Goal: Entertainment & Leisure: Consume media (video, audio)

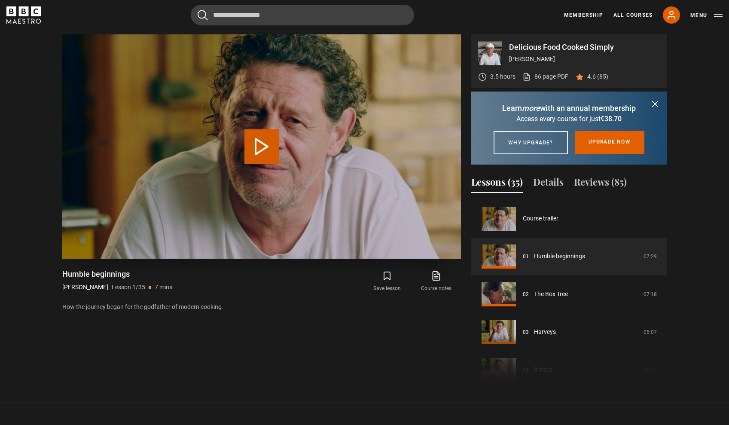
click at [256, 150] on button "Play Lesson Humble beginnings" at bounding box center [262, 146] width 34 height 34
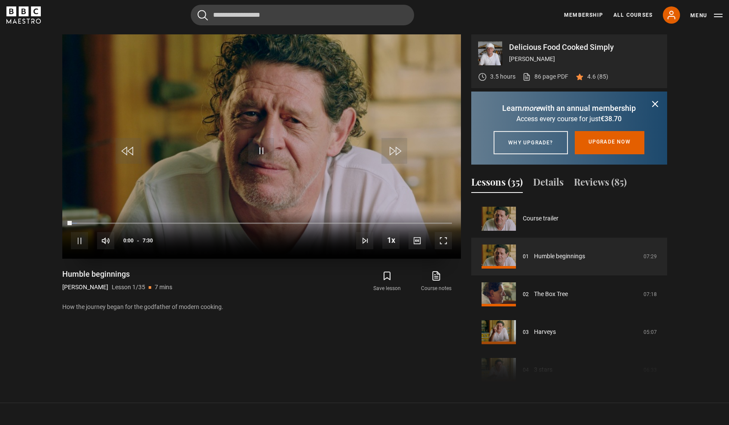
click at [441, 242] on span "Video Player" at bounding box center [443, 240] width 17 height 17
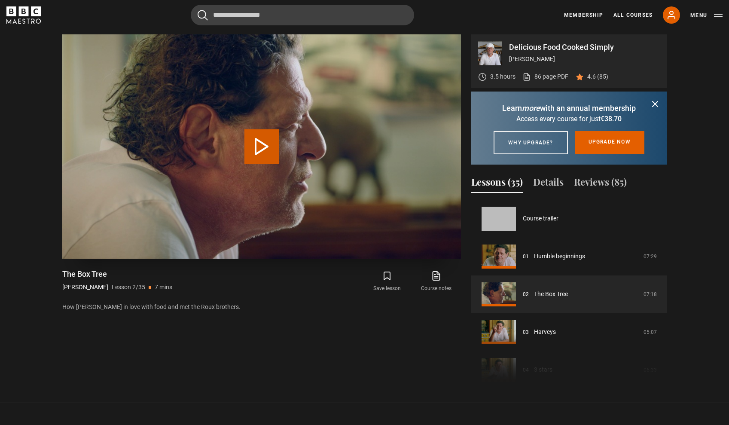
scroll to position [38, 0]
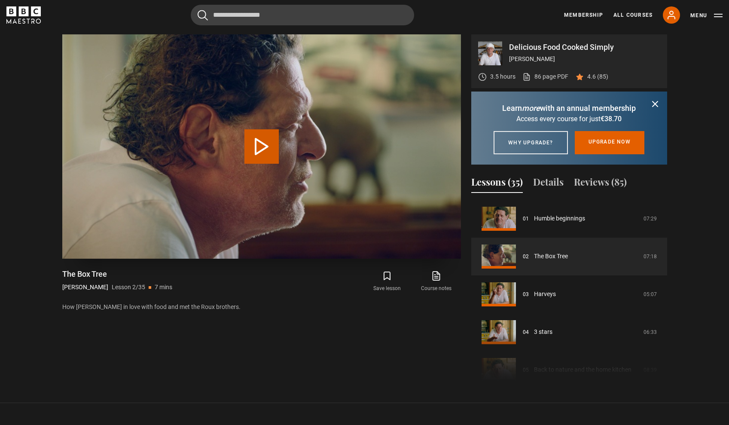
click at [263, 144] on button "Play Lesson The Box Tree" at bounding box center [262, 146] width 34 height 34
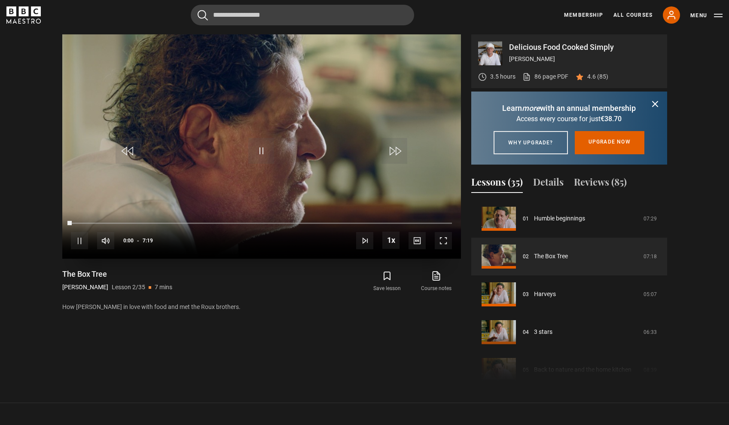
click at [438, 241] on span "Video Player" at bounding box center [443, 240] width 17 height 17
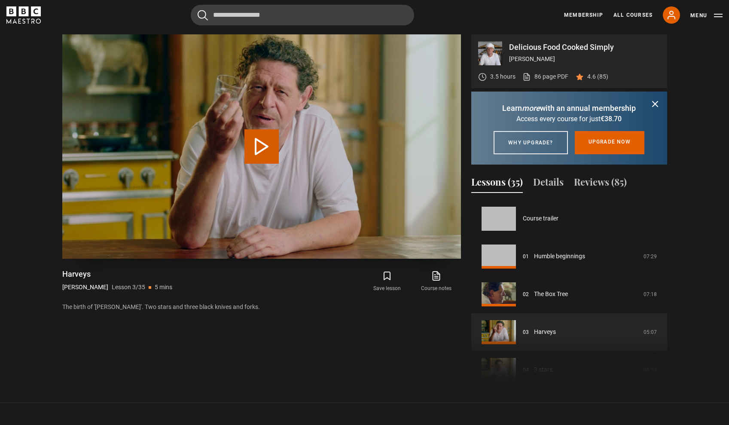
scroll to position [76, 0]
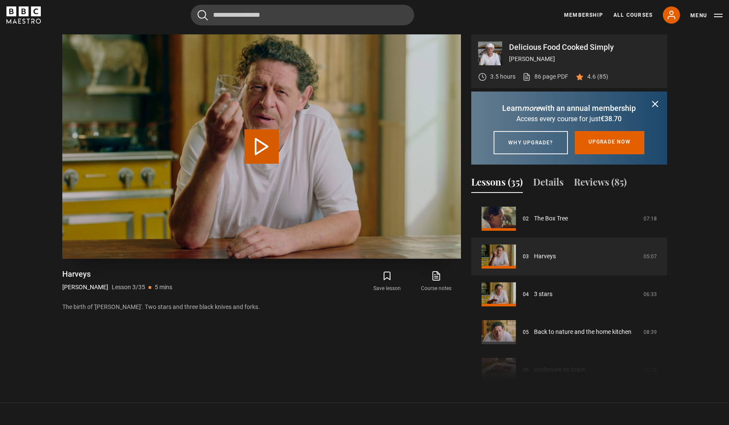
click at [252, 149] on button "Play Lesson Harveys" at bounding box center [262, 146] width 34 height 34
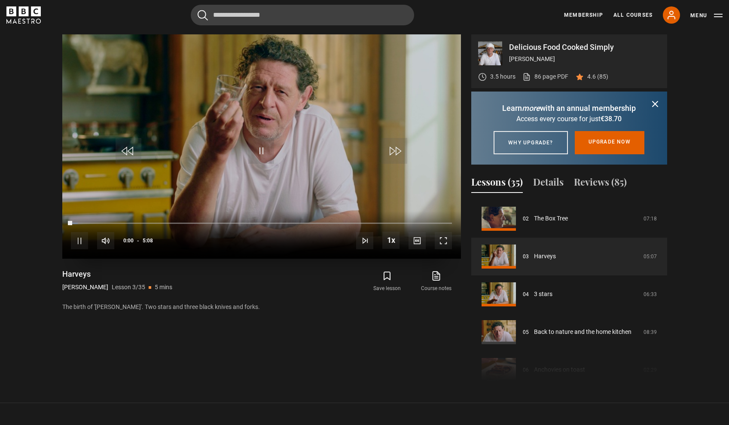
click at [437, 240] on span "Video Player" at bounding box center [443, 240] width 17 height 17
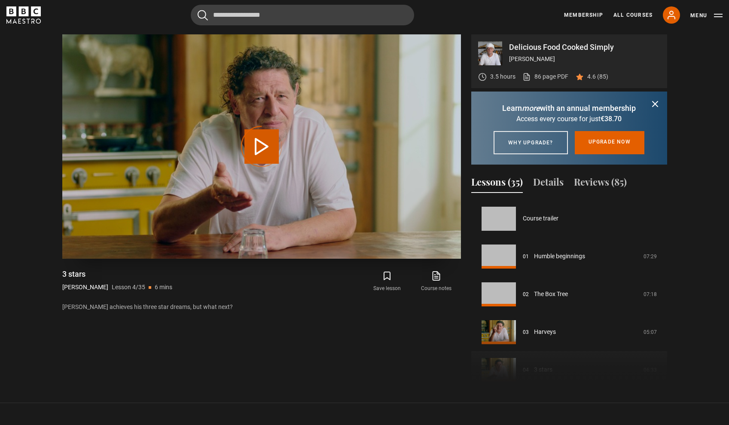
scroll to position [113, 0]
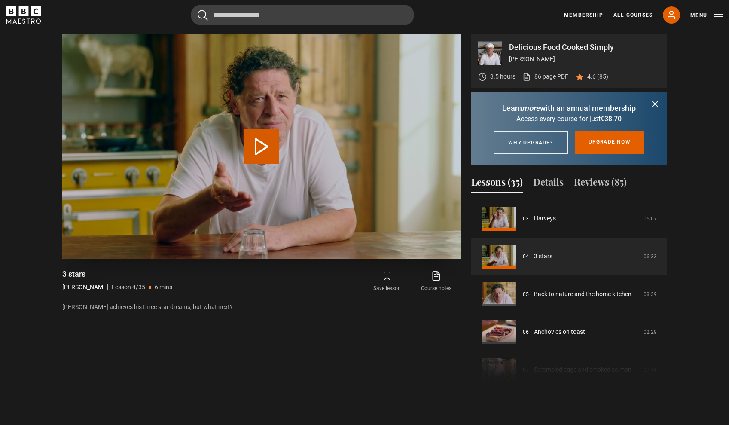
click at [257, 147] on button "Play Lesson 3 stars" at bounding box center [262, 146] width 34 height 34
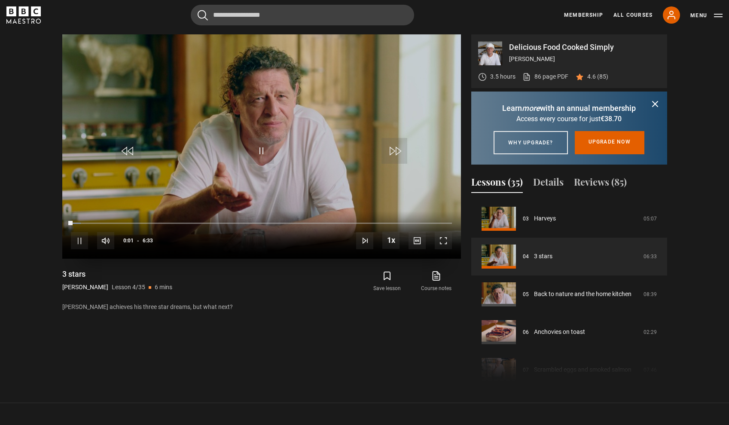
click at [438, 240] on span "Video Player" at bounding box center [443, 240] width 17 height 17
